Goal: Information Seeking & Learning: Learn about a topic

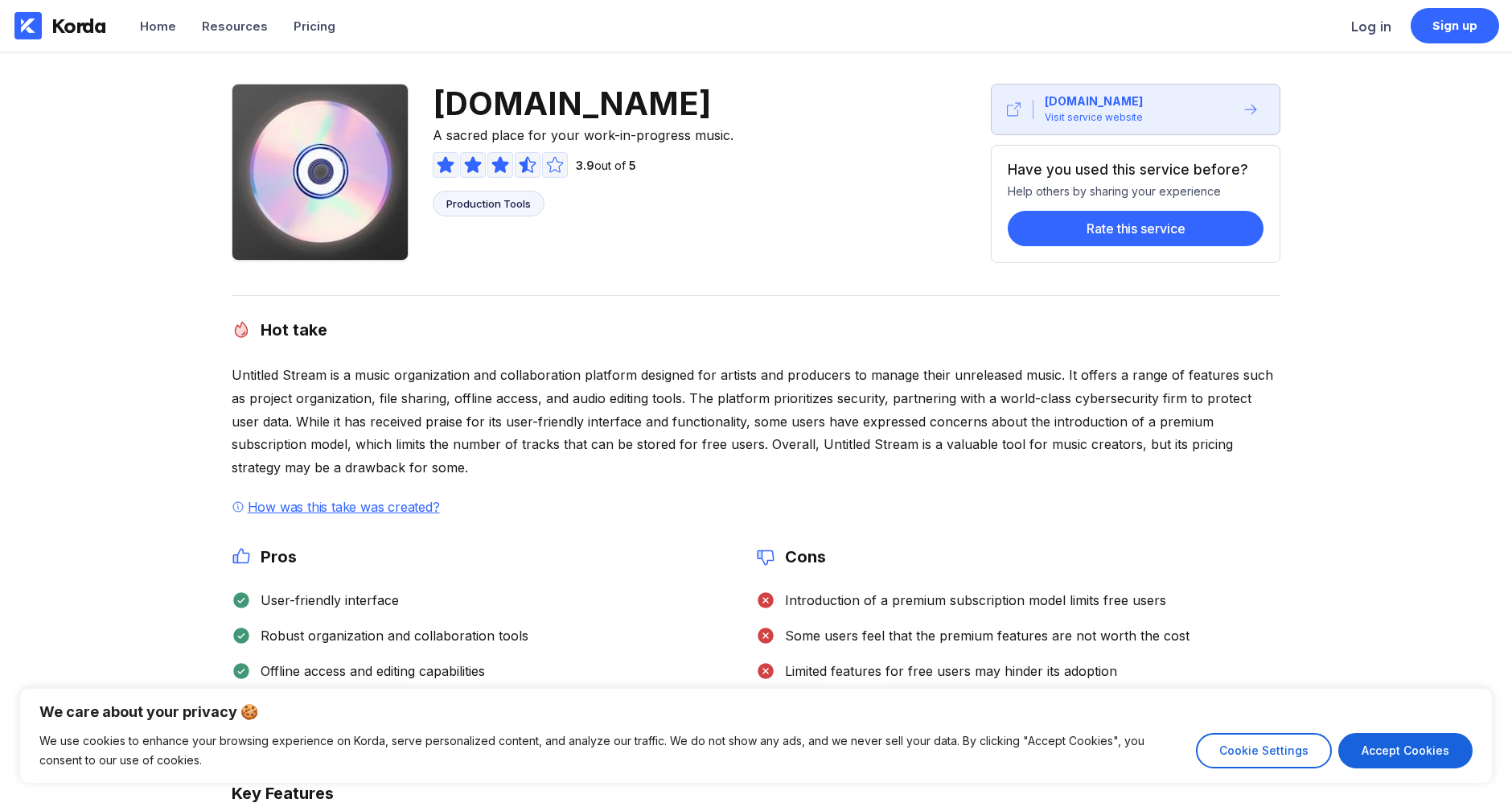
drag, startPoint x: 699, startPoint y: 92, endPoint x: 423, endPoint y: 100, distance: 276.1
click at [423, 100] on div "[DOMAIN_NAME] A sacred place for your work-in-progress music. 3.9 out of 5 Prod…" at bounding box center [491, 173] width 521 height 180
copy span "[DOMAIN_NAME]"
click at [979, 594] on div "Introduction of a premium subscription model limits free users" at bounding box center [971, 599] width 391 height 16
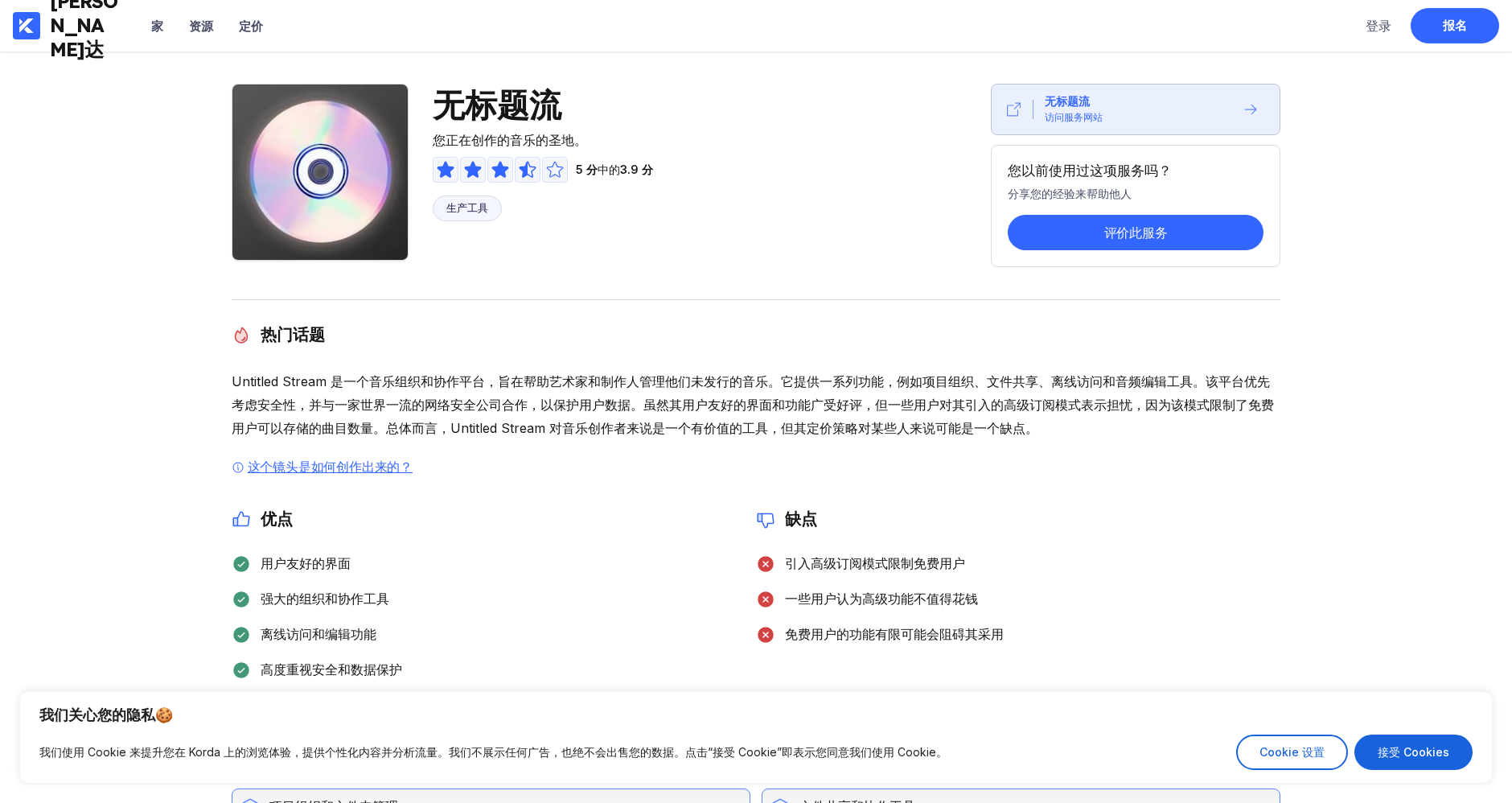
scroll to position [89, 0]
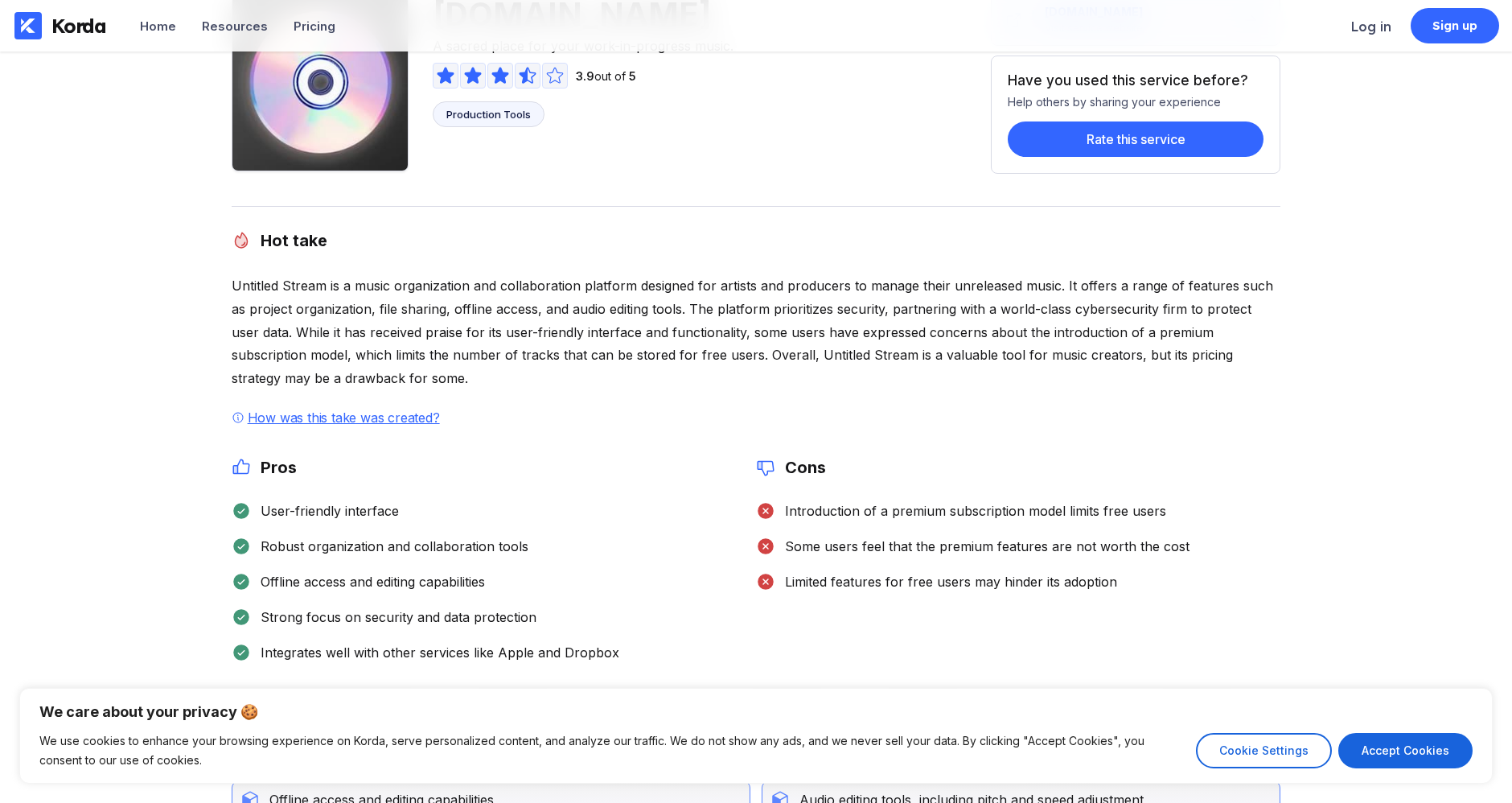
click at [886, 336] on div "Untitled Stream is a music organization and collaboration platform designed for…" at bounding box center [756, 332] width 1049 height 116
click at [862, 320] on div "Untitled Stream is a music organization and collaboration platform designed for…" at bounding box center [756, 332] width 1049 height 116
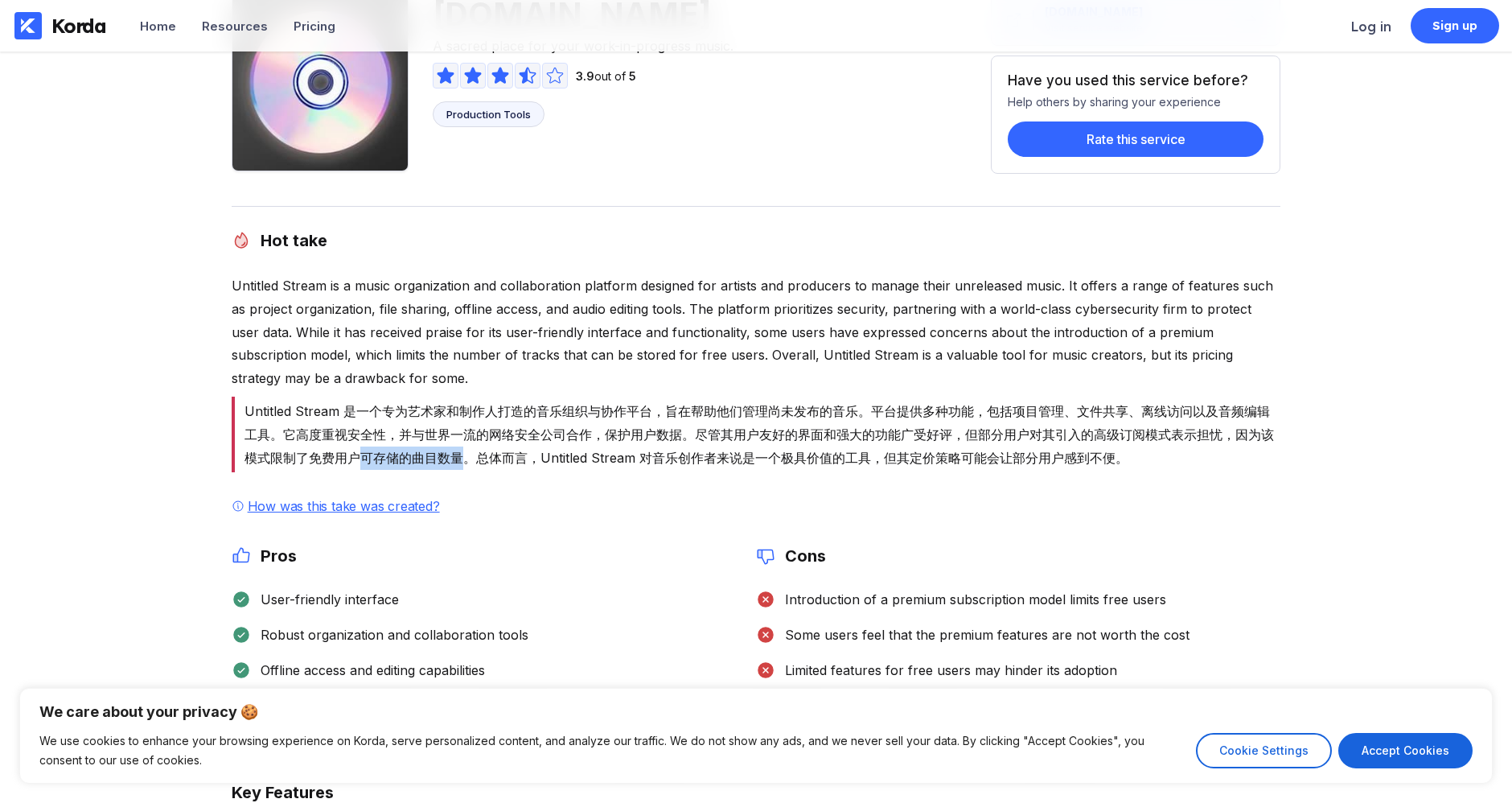
drag, startPoint x: 449, startPoint y: 456, endPoint x: 345, endPoint y: 457, distance: 104.0
click at [345, 457] on font "Untitled Stream 是一个专为艺术家和制作人打造的音乐组织与协作平台，旨在帮助他们管理尚未发布的音乐。平台提供多种功能，包括项目管理、文件共享、离…" at bounding box center [759, 434] width 1030 height 63
copy font "可存储的曲目数量"
click at [691, 355] on div "Untitled Stream is a music organization and collaboration platform designed for…" at bounding box center [756, 376] width 1049 height 205
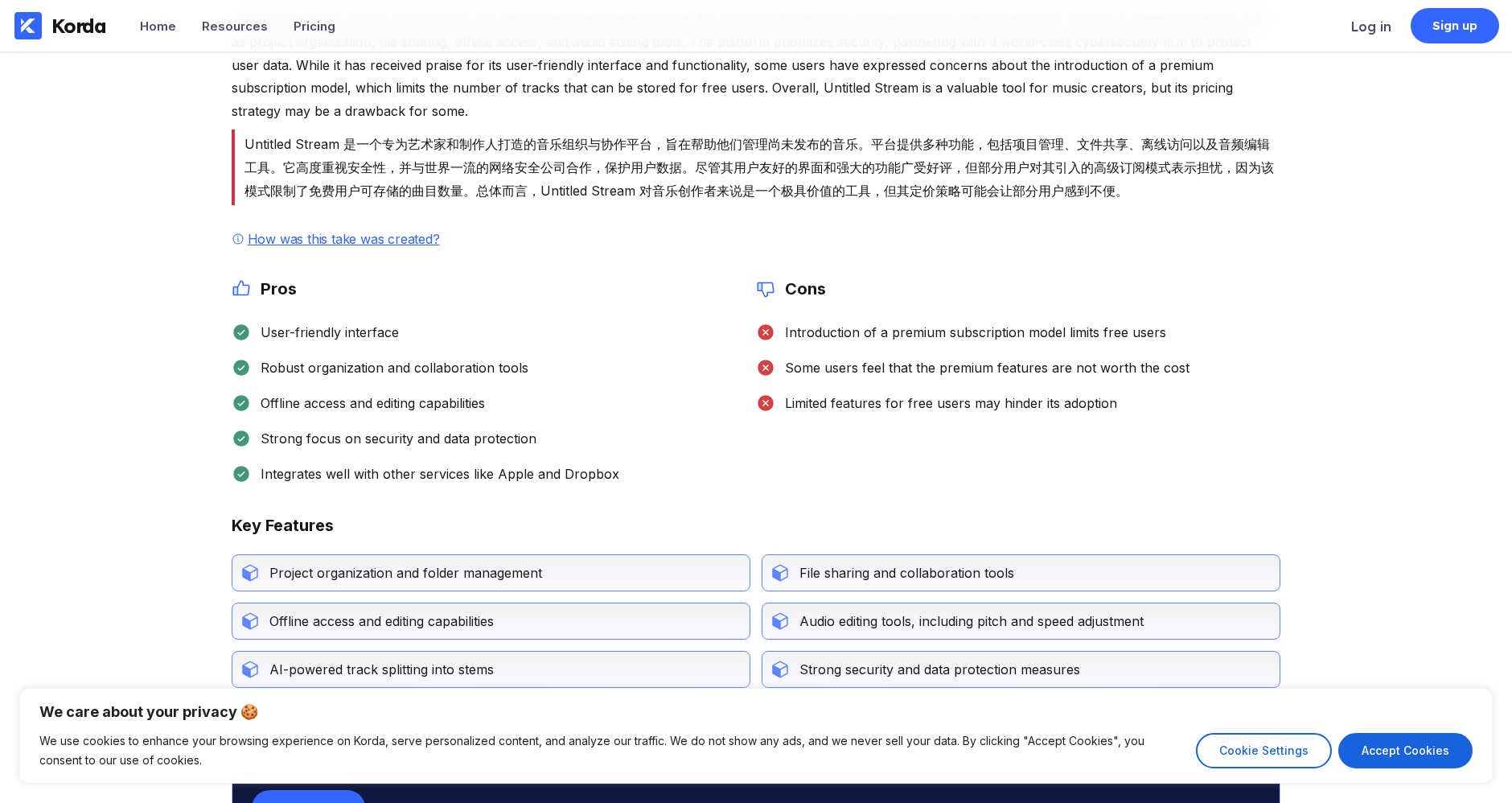
scroll to position [357, 0]
